Goal: Check status: Check status

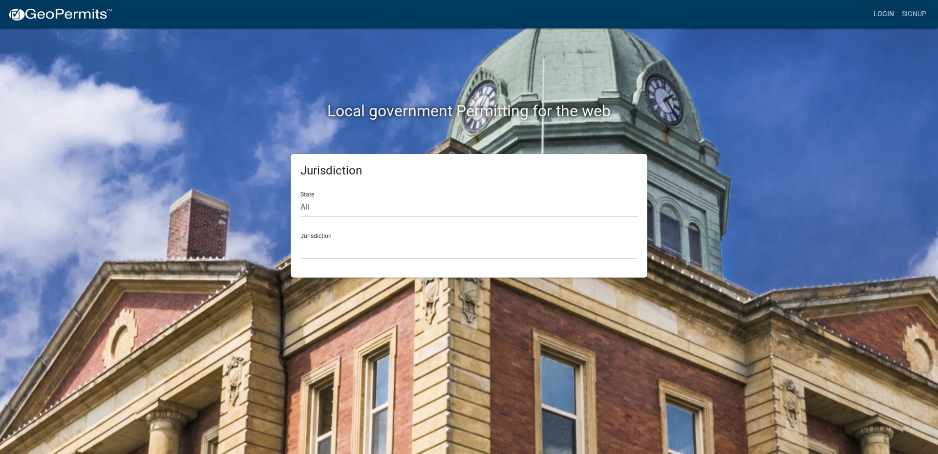
click at [885, 15] on link "Login" at bounding box center [884, 14] width 28 height 19
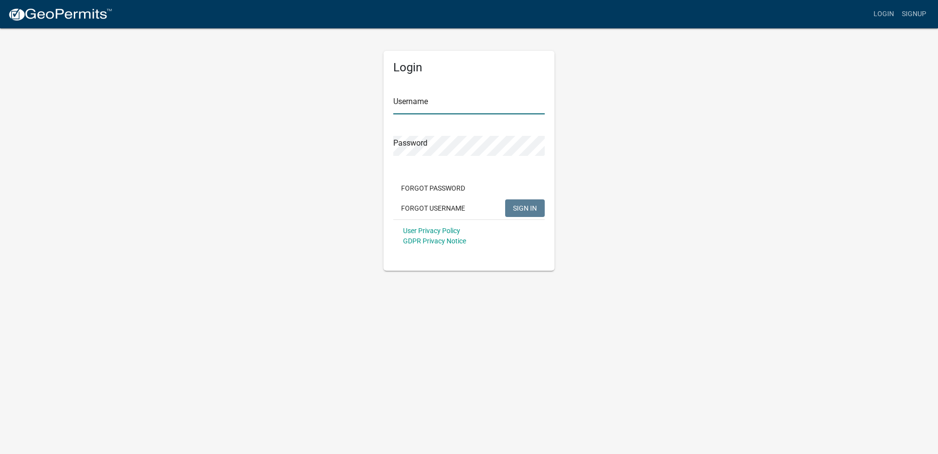
type input "[EMAIL_ADDRESS][DOMAIN_NAME]"
click at [516, 203] on button "SIGN IN" at bounding box center [525, 208] width 40 height 18
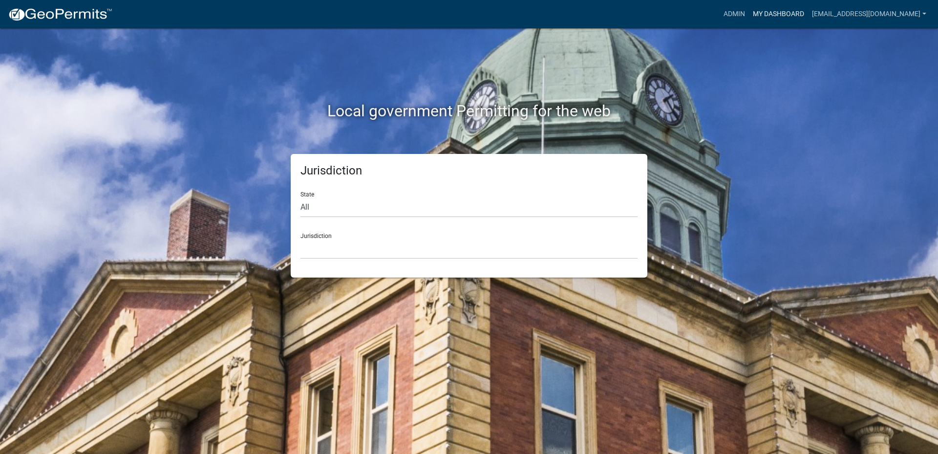
click at [767, 16] on link "My Dashboard" at bounding box center [778, 14] width 59 height 19
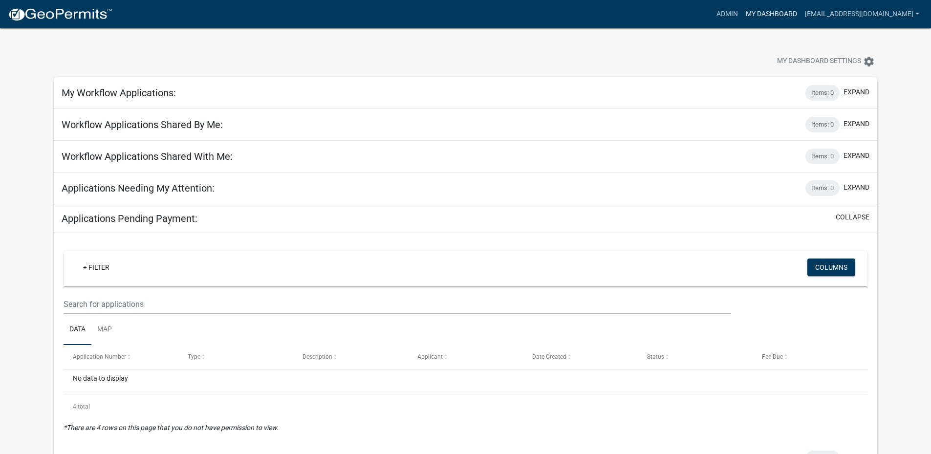
click at [758, 16] on link "My Dashboard" at bounding box center [771, 14] width 59 height 19
click at [718, 9] on link "Admin" at bounding box center [726, 14] width 29 height 19
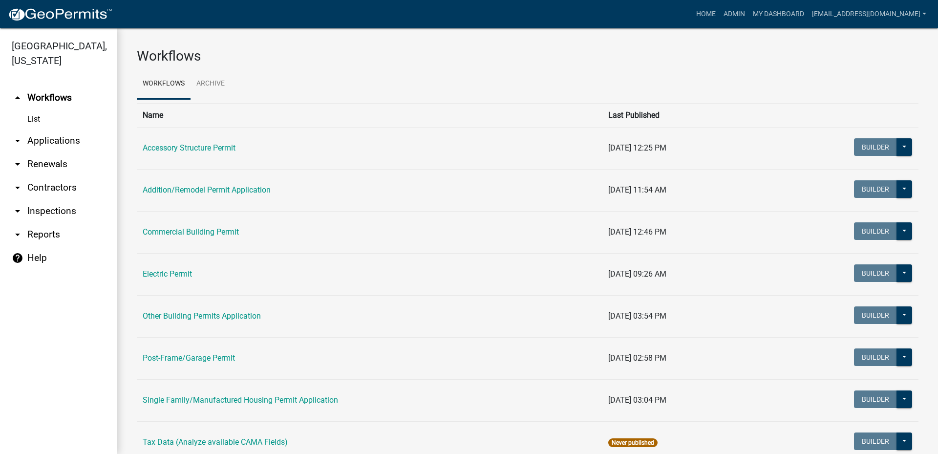
click at [61, 142] on link "arrow_drop_down Applications" at bounding box center [58, 140] width 117 height 23
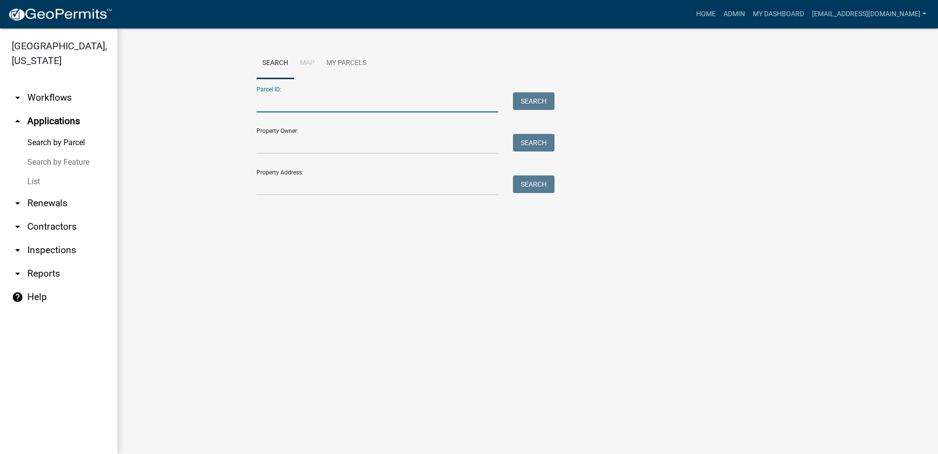
click at [302, 106] on input "Parcel ID:" at bounding box center [377, 102] width 242 height 20
click at [292, 142] on input "Property Owner:" at bounding box center [377, 144] width 242 height 20
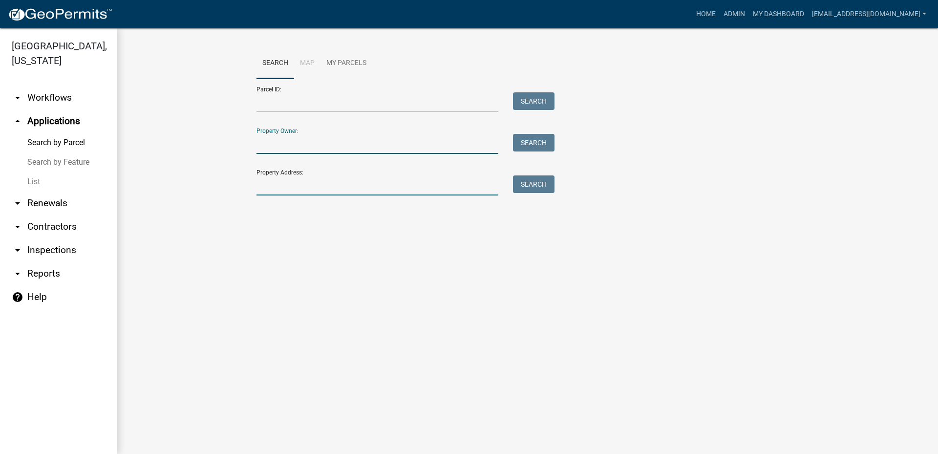
click at [298, 189] on input "Property Address:" at bounding box center [377, 185] width 242 height 20
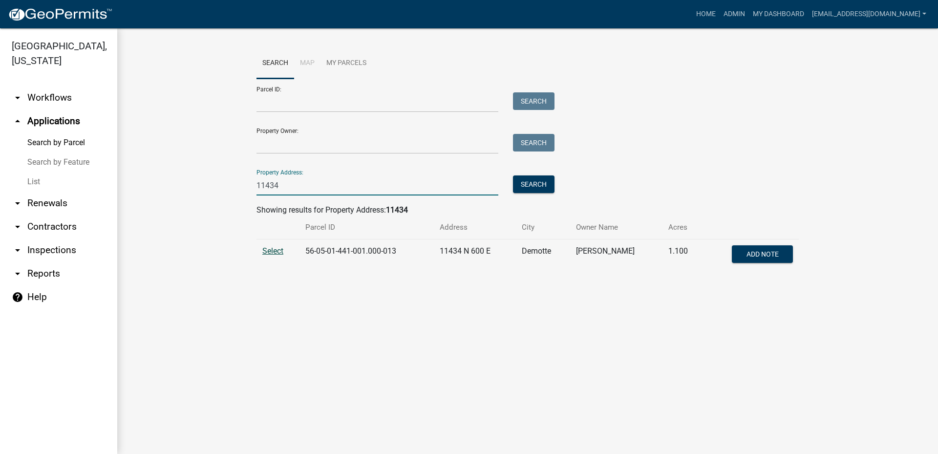
type input "11434"
click at [271, 251] on span "Select" at bounding box center [272, 250] width 21 height 9
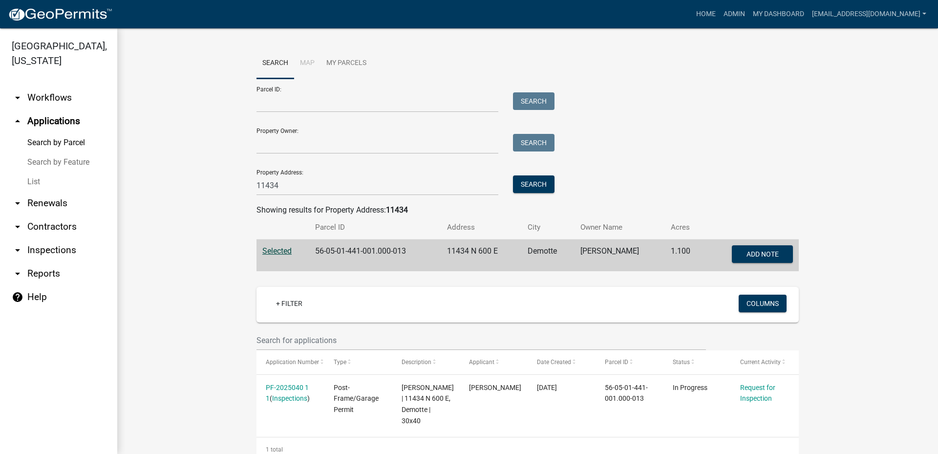
scroll to position [38, 0]
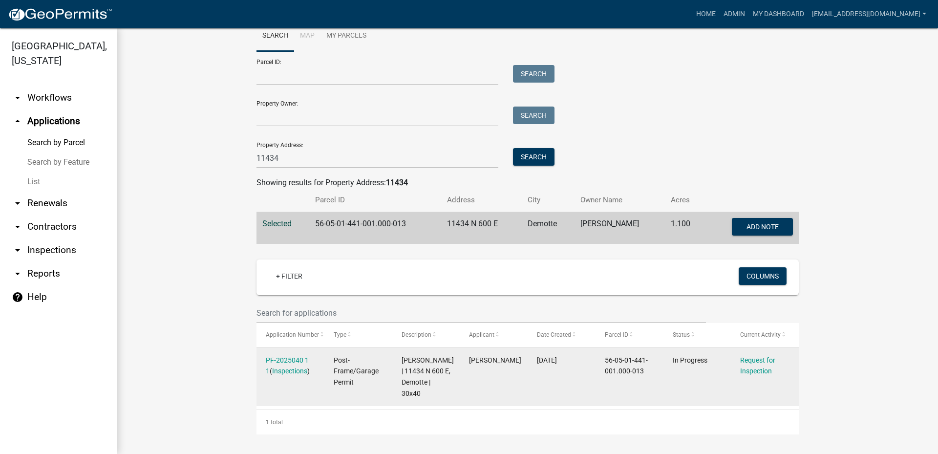
click at [289, 355] on div "PF-2025040 1 1 ( Inspections )" at bounding box center [290, 366] width 49 height 22
click at [286, 356] on link "PF-2025040 1 1" at bounding box center [287, 365] width 43 height 19
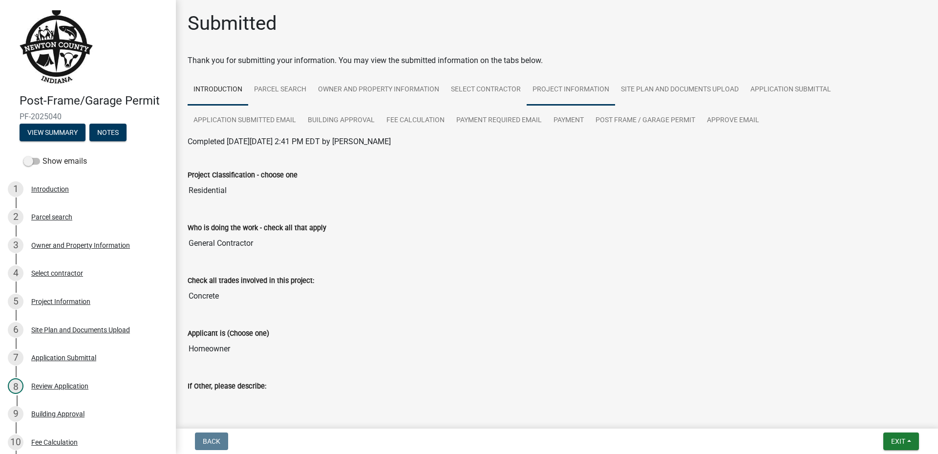
click at [568, 91] on link "Project Information" at bounding box center [571, 89] width 88 height 31
click at [275, 85] on link "Parcel search" at bounding box center [280, 89] width 64 height 31
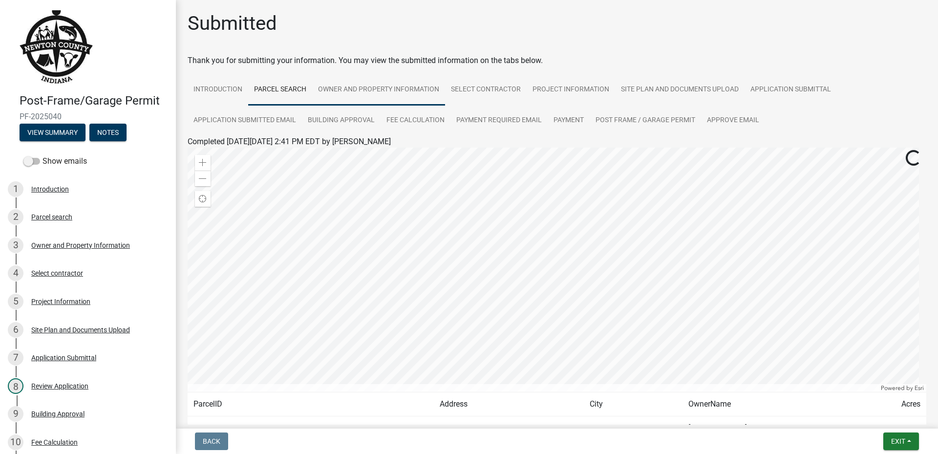
click at [369, 93] on link "Owner and Property Information" at bounding box center [378, 89] width 133 height 31
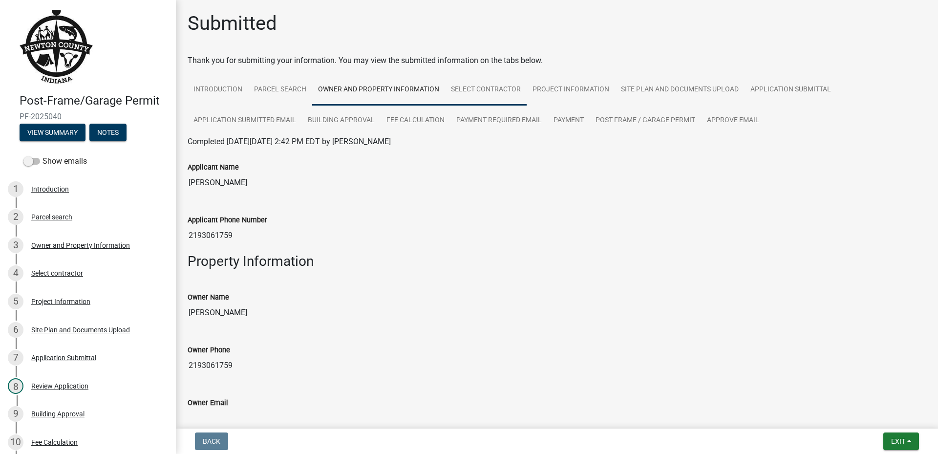
click at [477, 85] on link "Select contractor" at bounding box center [486, 89] width 82 height 31
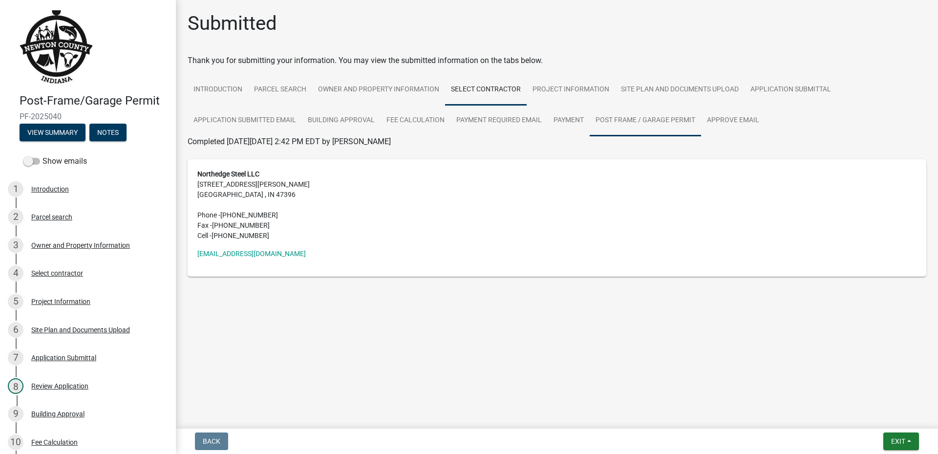
click at [642, 126] on link "Post Frame / Garage Permit" at bounding box center [645, 120] width 111 height 31
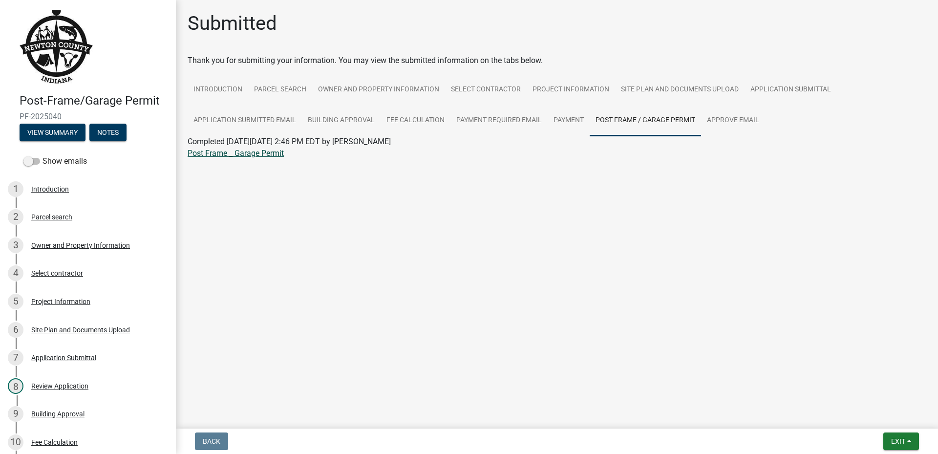
click at [259, 157] on link "Post Frame _ Garage Permit" at bounding box center [236, 152] width 96 height 9
click at [281, 116] on link "Application Submitted Email" at bounding box center [245, 120] width 114 height 31
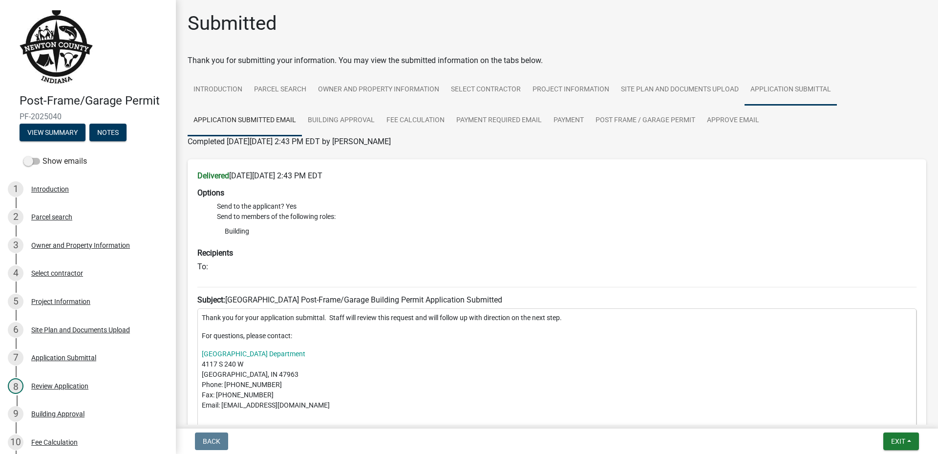
click at [784, 89] on link "Application Submittal" at bounding box center [790, 89] width 92 height 31
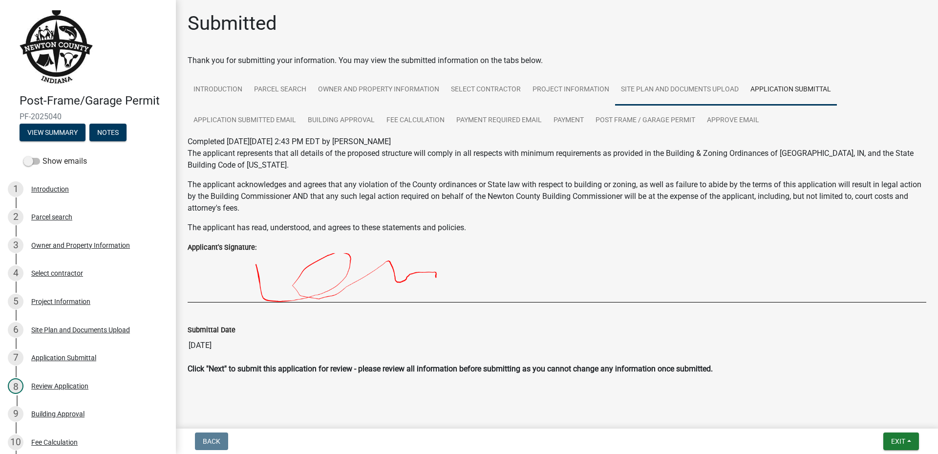
click at [733, 89] on link "Site Plan and Documents Upload" at bounding box center [679, 89] width 129 height 31
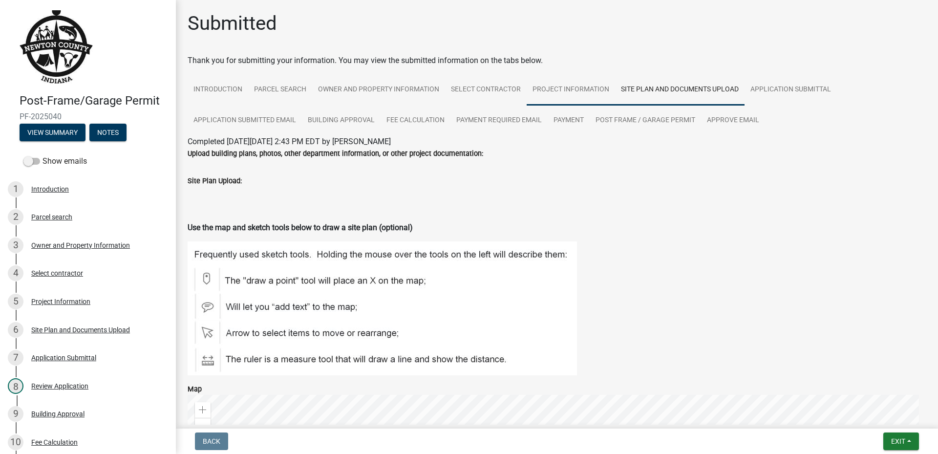
click at [584, 85] on link "Project Information" at bounding box center [571, 89] width 88 height 31
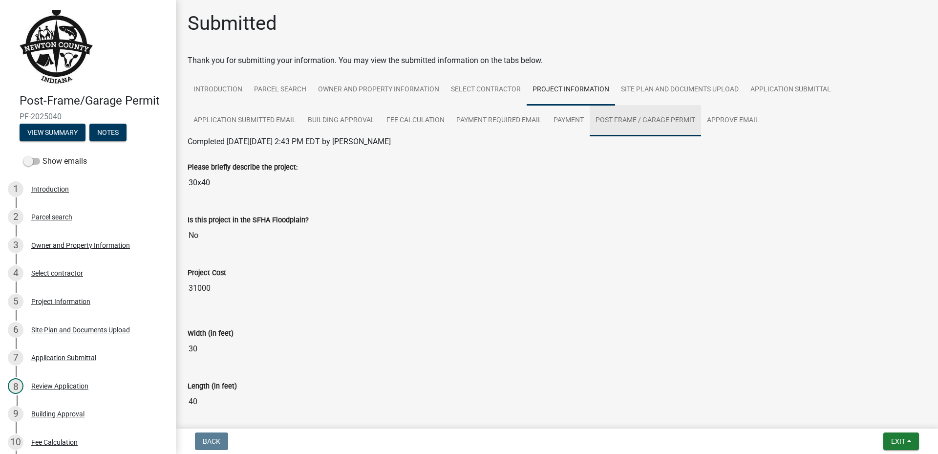
click at [645, 127] on link "Post Frame / Garage Permit" at bounding box center [645, 120] width 111 height 31
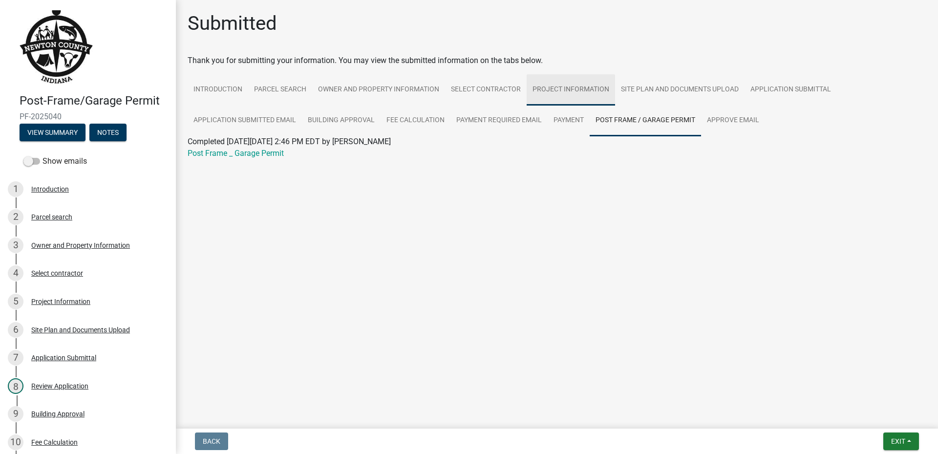
click at [598, 89] on link "Project Information" at bounding box center [571, 89] width 88 height 31
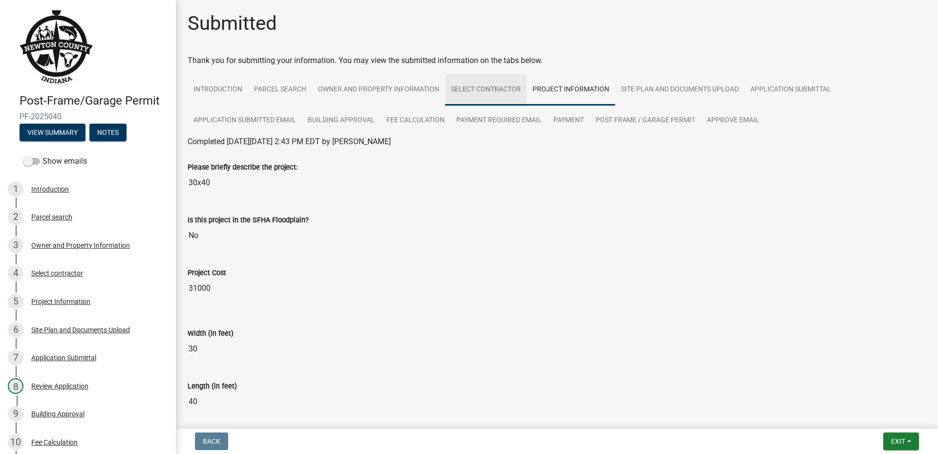
click at [505, 86] on link "Select contractor" at bounding box center [486, 89] width 82 height 31
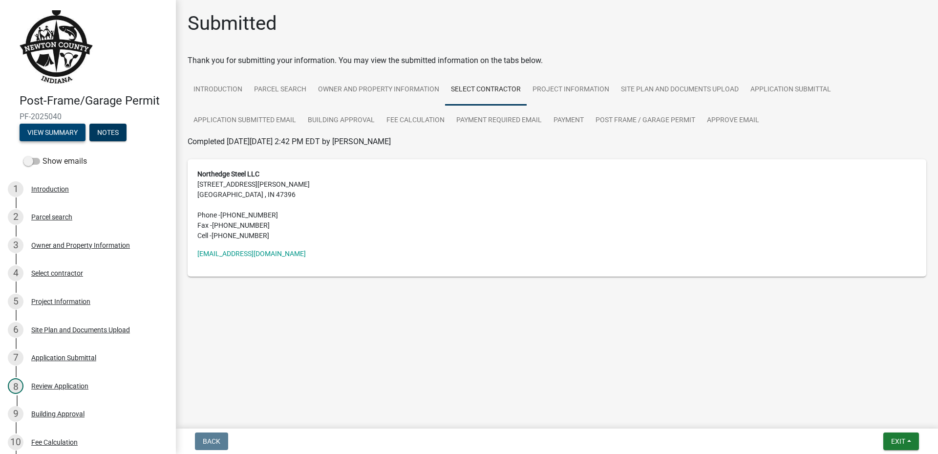
click at [66, 124] on button "View Summary" at bounding box center [53, 133] width 66 height 18
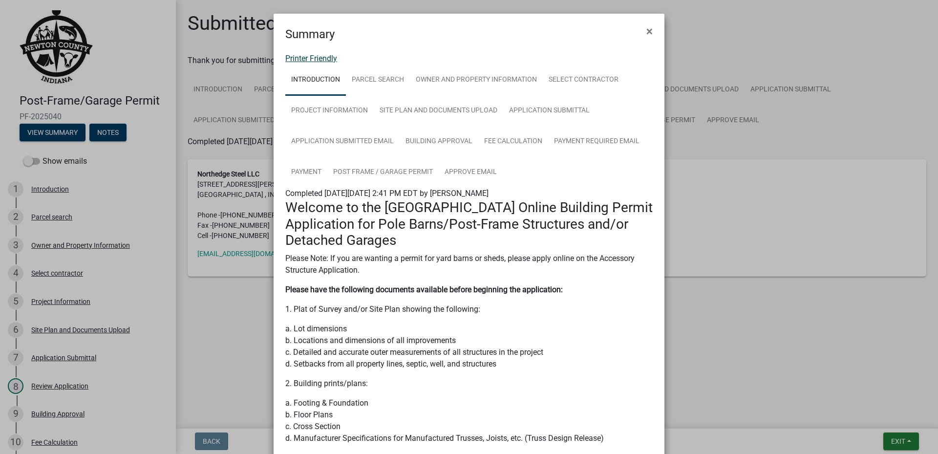
click at [320, 54] on link "Printer Friendly" at bounding box center [311, 58] width 52 height 9
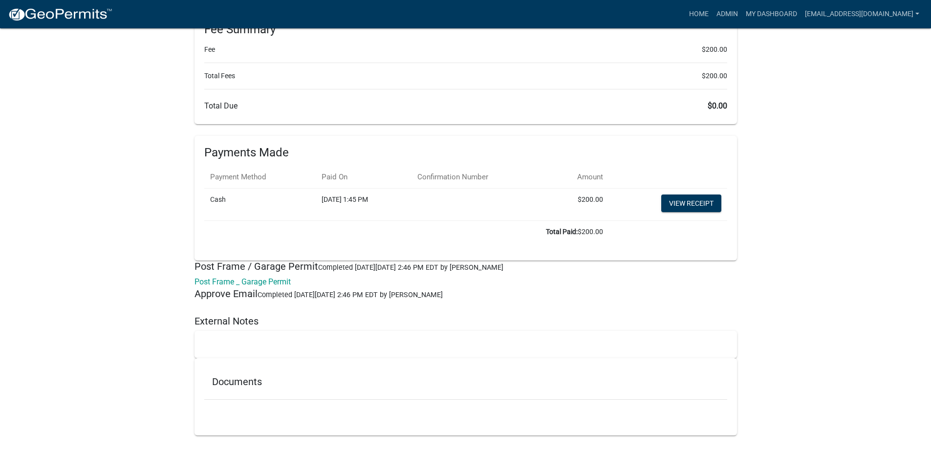
scroll to position [4527, 0]
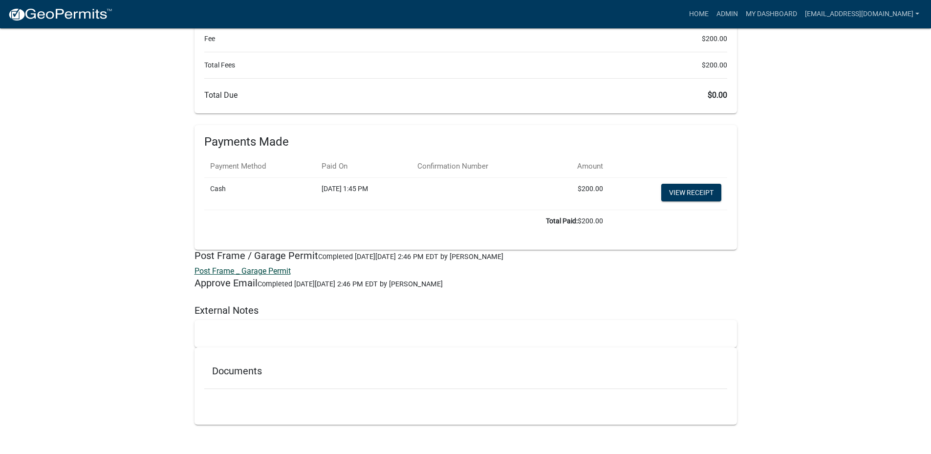
click at [258, 272] on link "Post Frame _ Garage Permit" at bounding box center [242, 270] width 96 height 9
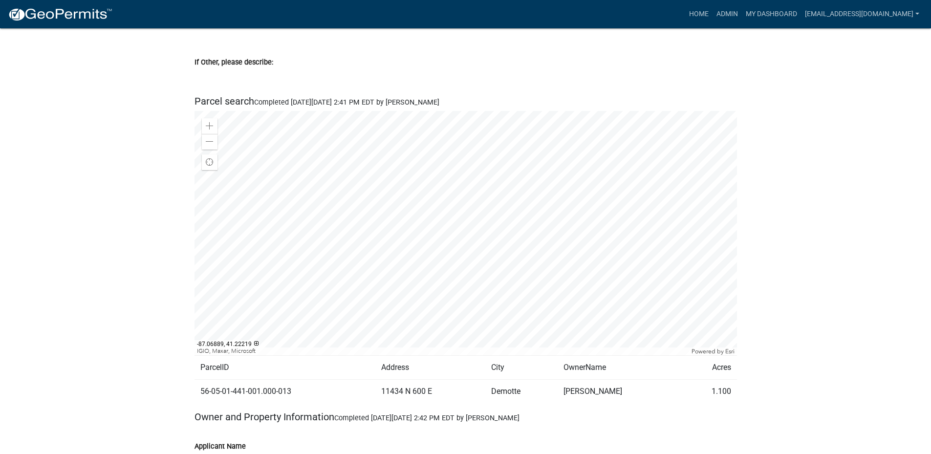
scroll to position [0, 0]
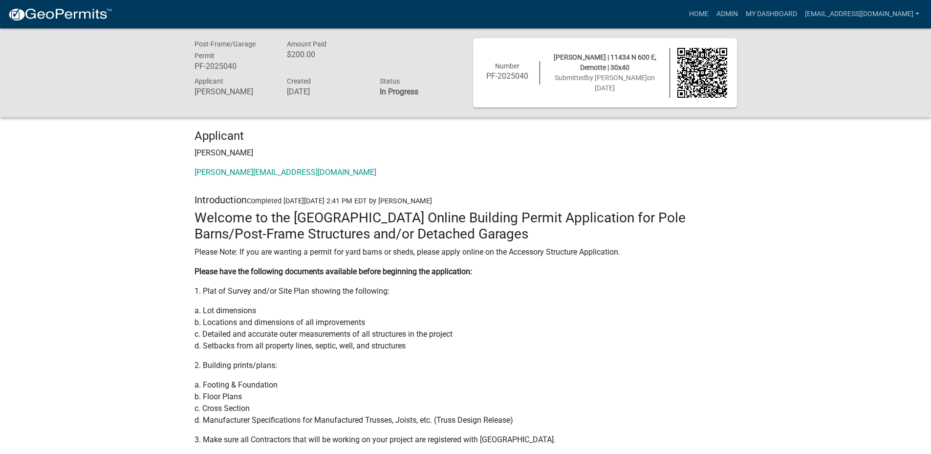
drag, startPoint x: 867, startPoint y: 321, endPoint x: 873, endPoint y: 132, distance: 189.2
